Goal: Task Accomplishment & Management: Use online tool/utility

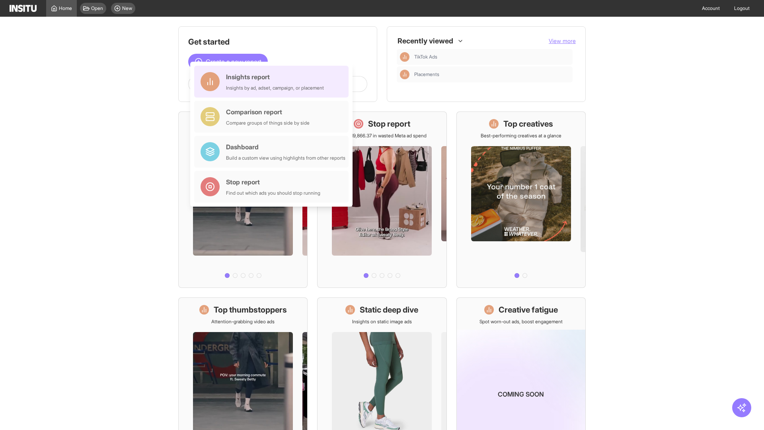
click at [273, 82] on div "Insights report Insights by ad, adset, campaign, or placement" at bounding box center [275, 81] width 98 height 19
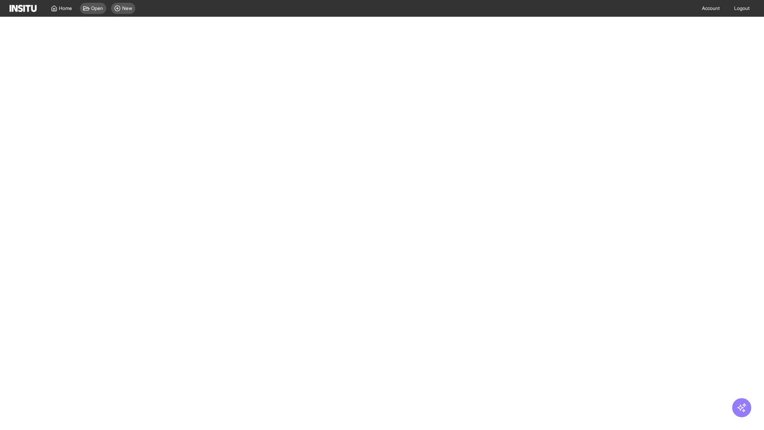
select select "**"
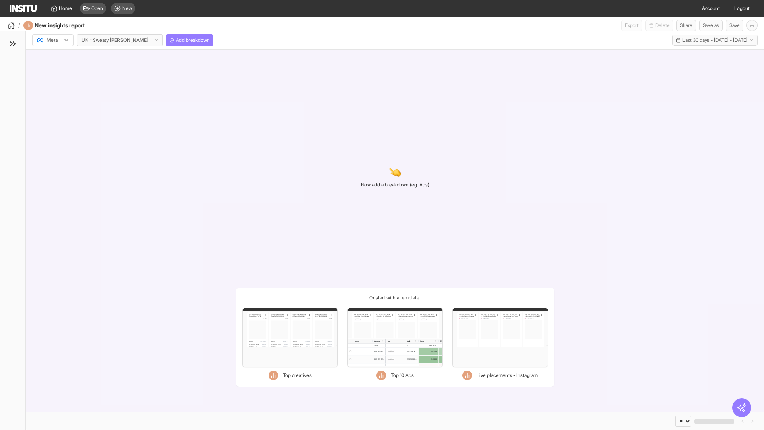
click at [53, 40] on div at bounding box center [47, 40] width 22 height 8
click at [176, 40] on span "Add breakdown" at bounding box center [193, 40] width 34 height 6
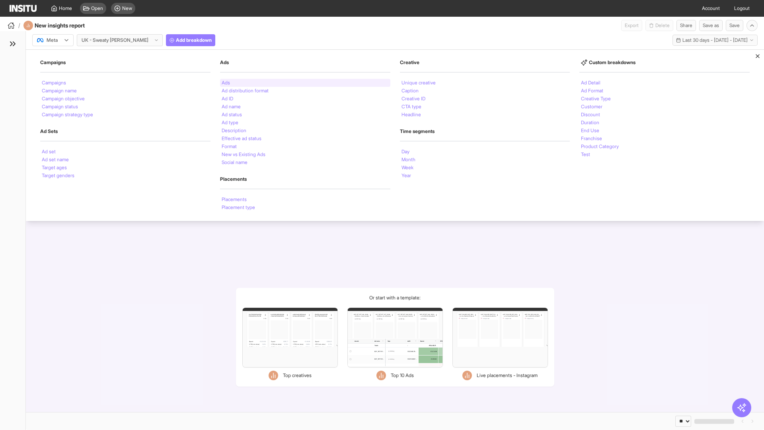
click at [226, 83] on li "Ads" at bounding box center [226, 82] width 8 height 5
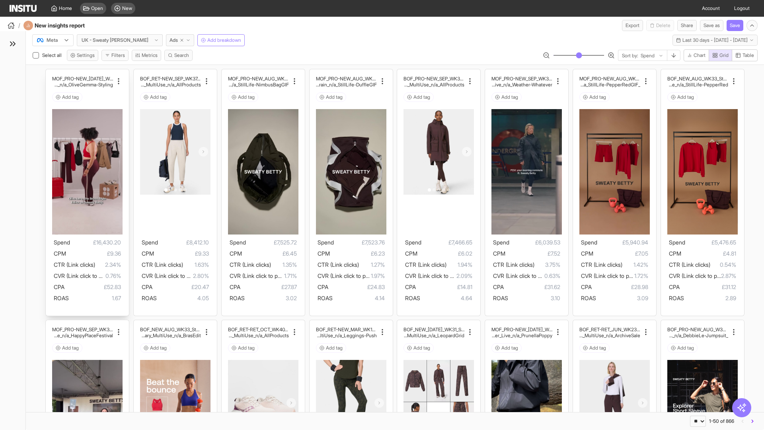
click at [50, 73] on div "MOF_PRO-NEW_[DATE]_WK31_Video_20sUnder_FullPrice_Mult iCat_Explorer_GangGang_Li…" at bounding box center [87, 192] width 83 height 246
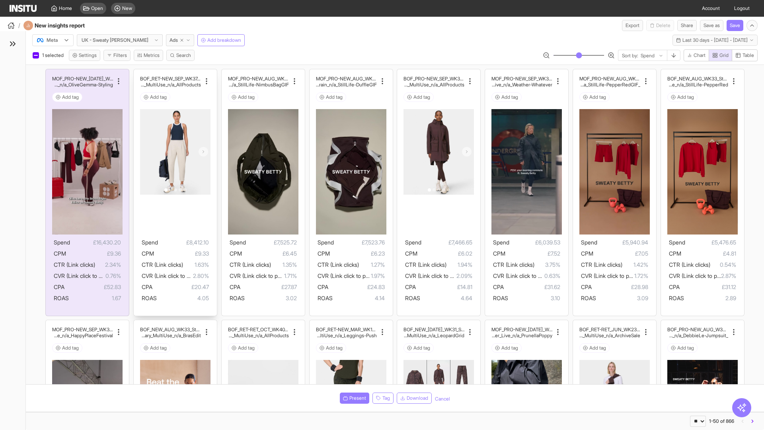
click at [137, 73] on div "BOF_RET-NEW_SEP_WK37_DPA_n/a_FullPrice_Multi Cat_MultiFran_Ecom_MultiUse_n/a_Al…" at bounding box center [175, 192] width 83 height 246
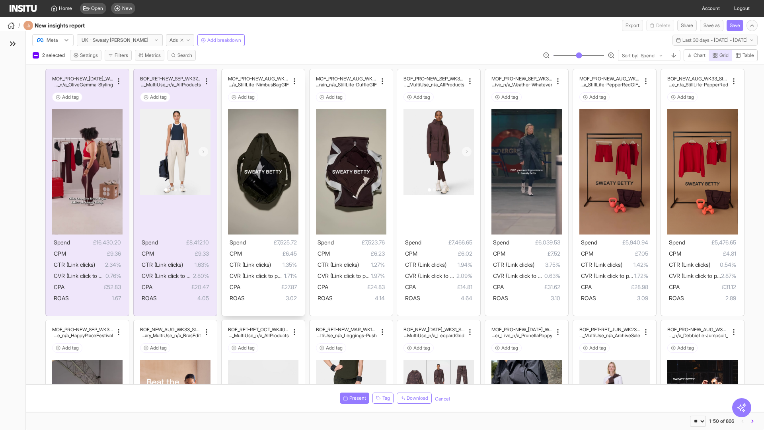
click at [225, 73] on div "MOF_PRO-NEW_AUG_WK33_Video_10sUnder_FullPrice_MultiCa t_MultiFran_Secondary_Liv…" at bounding box center [263, 192] width 83 height 246
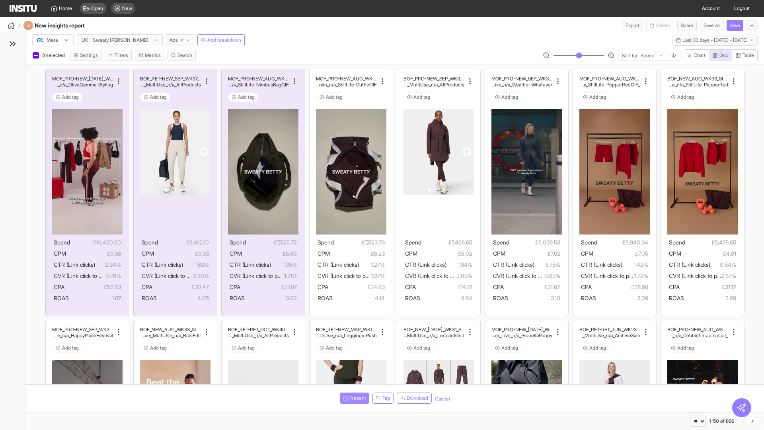
click at [353, 398] on span "Present" at bounding box center [357, 398] width 17 height 6
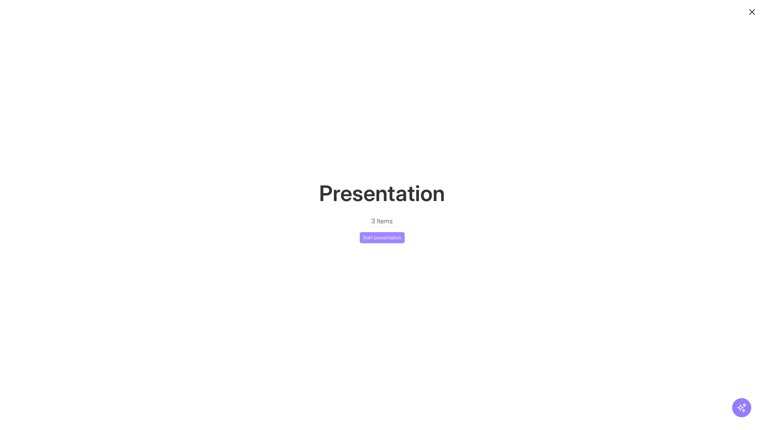
click at [382, 237] on button "Start presentation" at bounding box center [382, 237] width 45 height 11
